Goal: Register for event/course

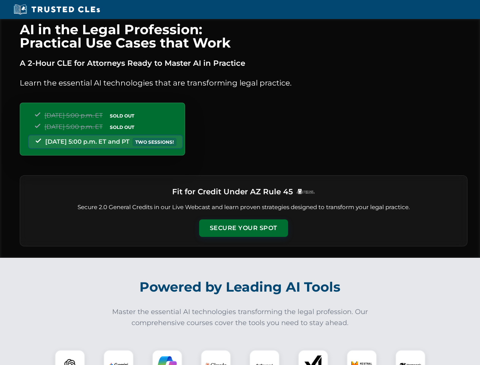
click at [243, 228] on button "Secure Your Spot" at bounding box center [243, 227] width 89 height 17
click at [70, 357] on img at bounding box center [70, 364] width 22 height 22
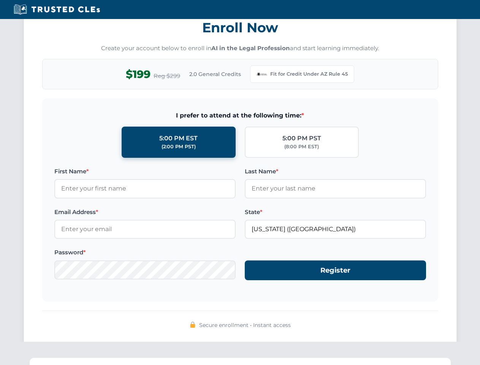
scroll to position [740, 0]
